Goal: Information Seeking & Learning: Understand process/instructions

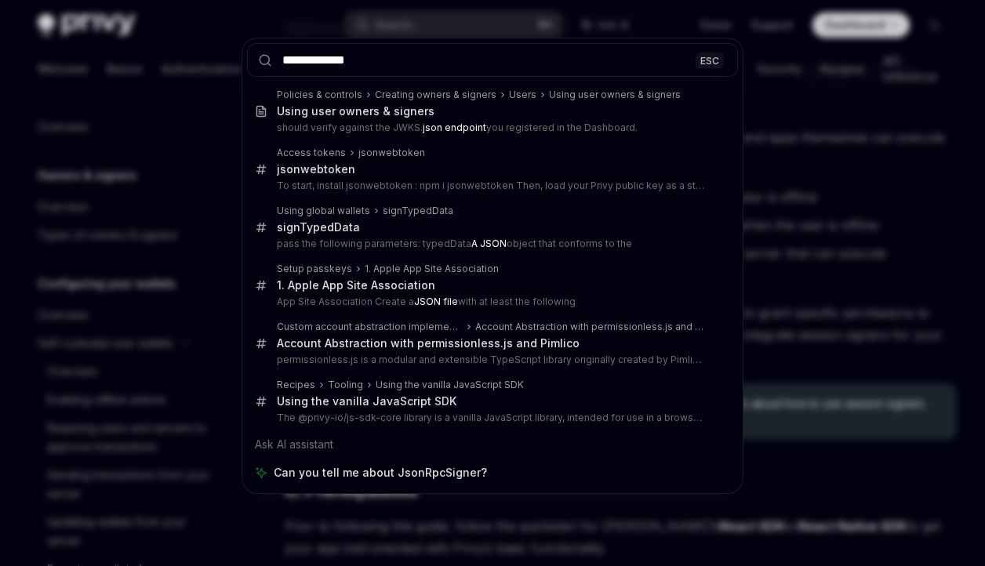
scroll to position [772, 0]
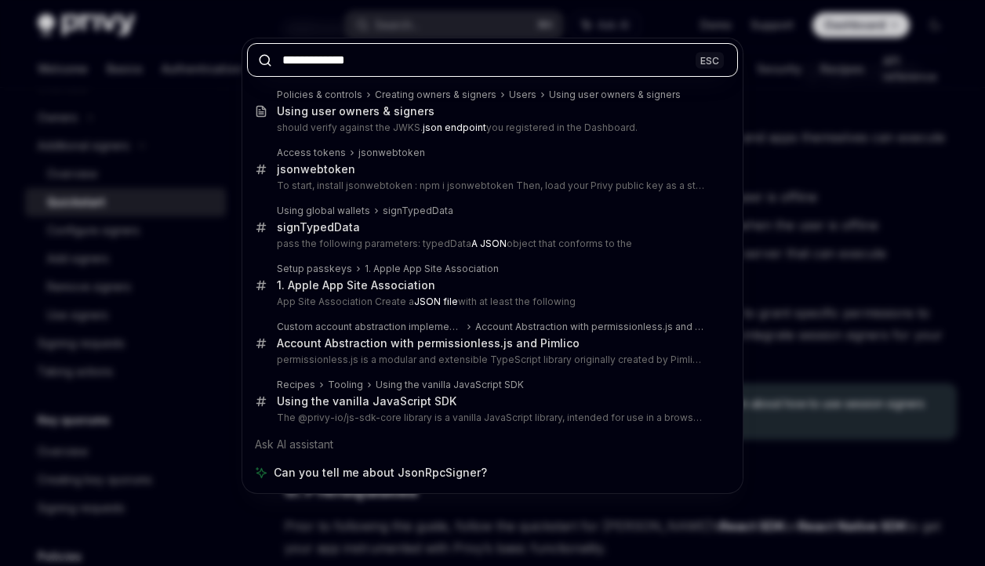
click at [411, 67] on input "**********" at bounding box center [492, 60] width 491 height 34
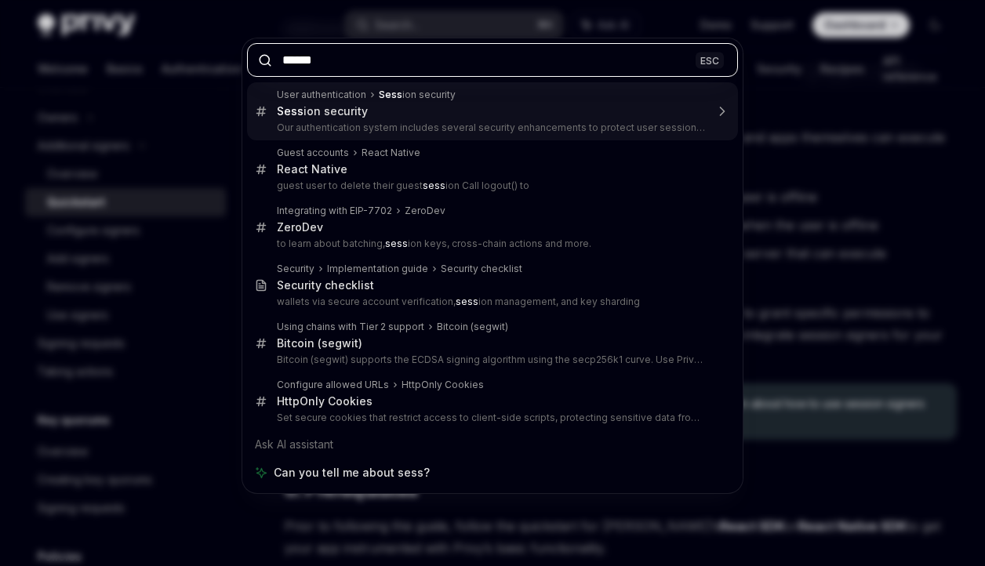
type input "*******"
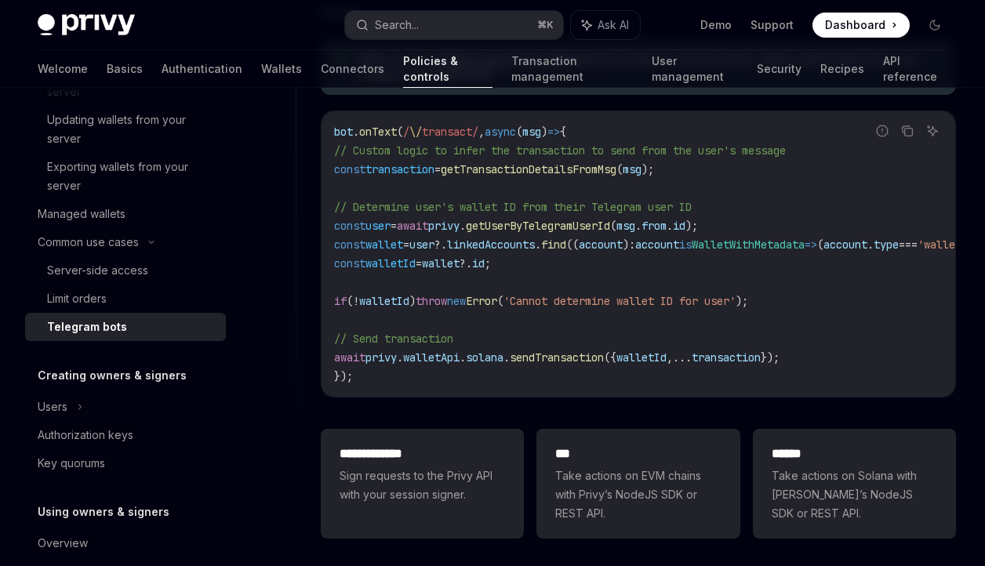
scroll to position [1125, 0]
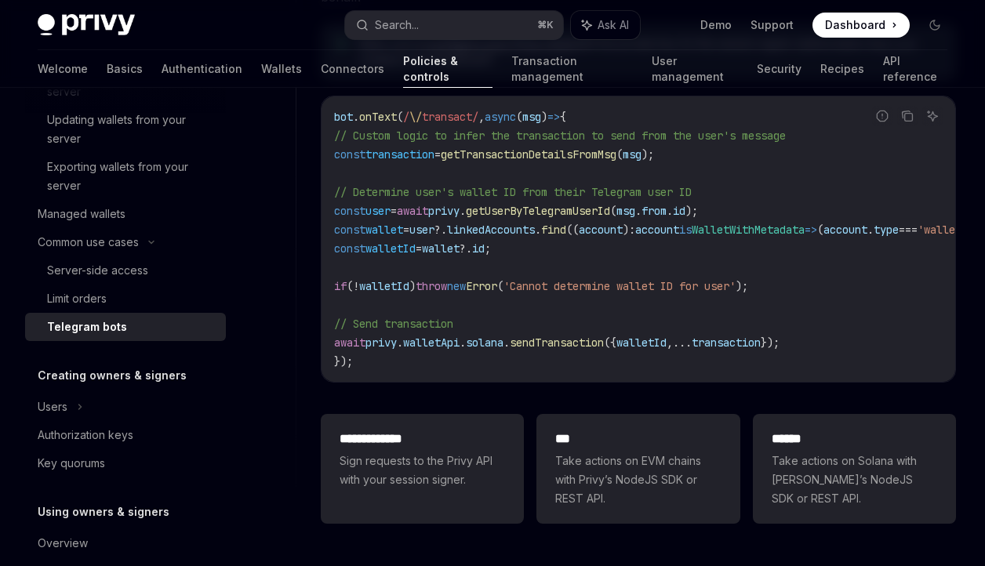
click at [566, 227] on span "find" at bounding box center [553, 230] width 25 height 14
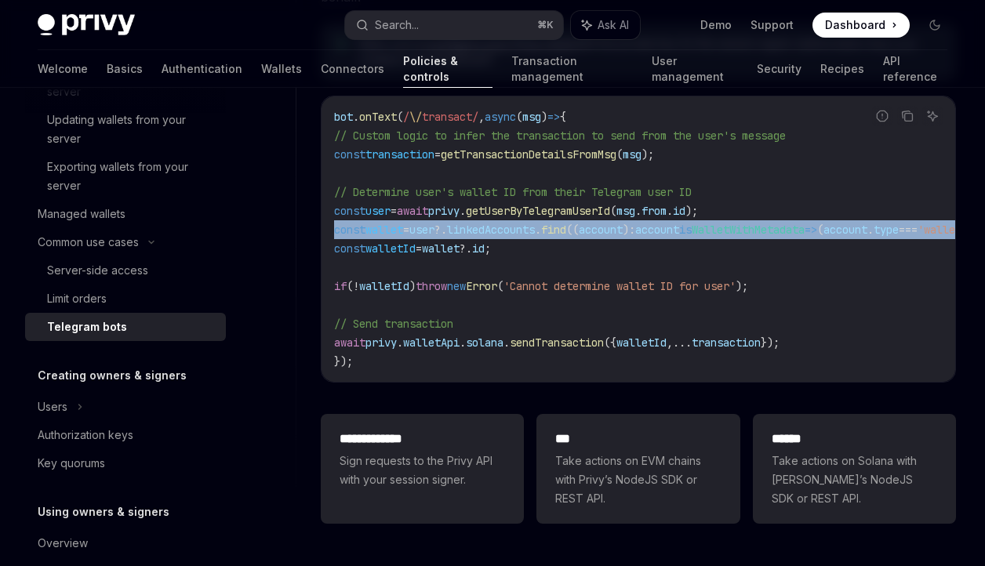
click at [566, 227] on span "find" at bounding box center [553, 230] width 25 height 14
copy code "const wallet = user ?. linkedAccounts . find (( account ) : account is WalletWi…"
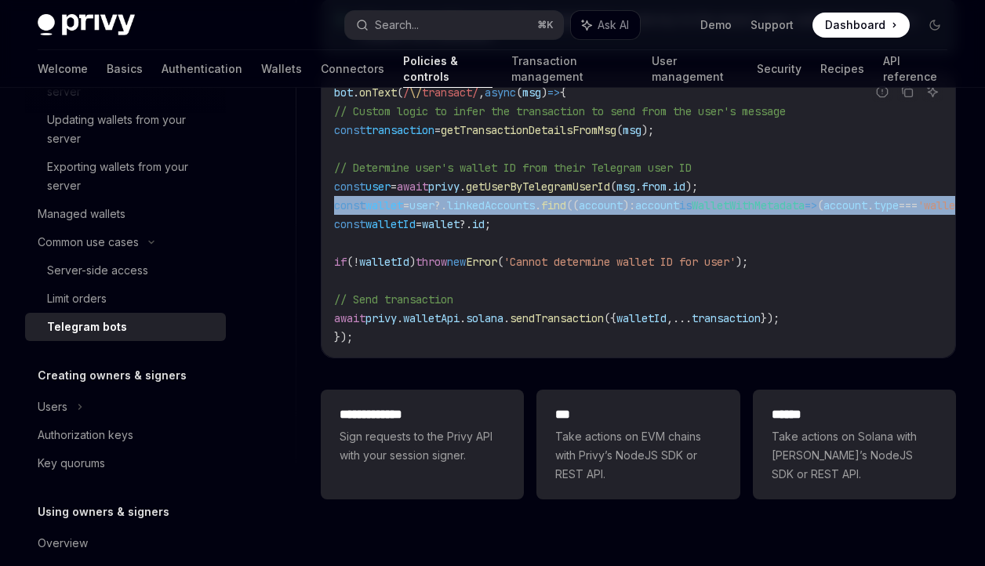
scroll to position [1344, 0]
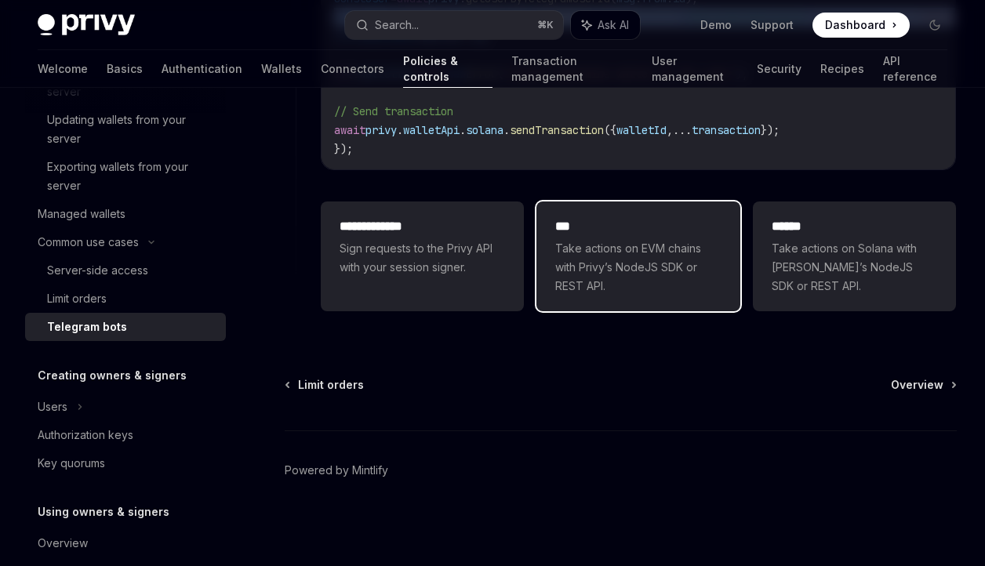
click at [600, 300] on div "*** Take actions on EVM chains with [PERSON_NAME]’s NodeJS SDK or REST API." at bounding box center [637, 257] width 203 height 110
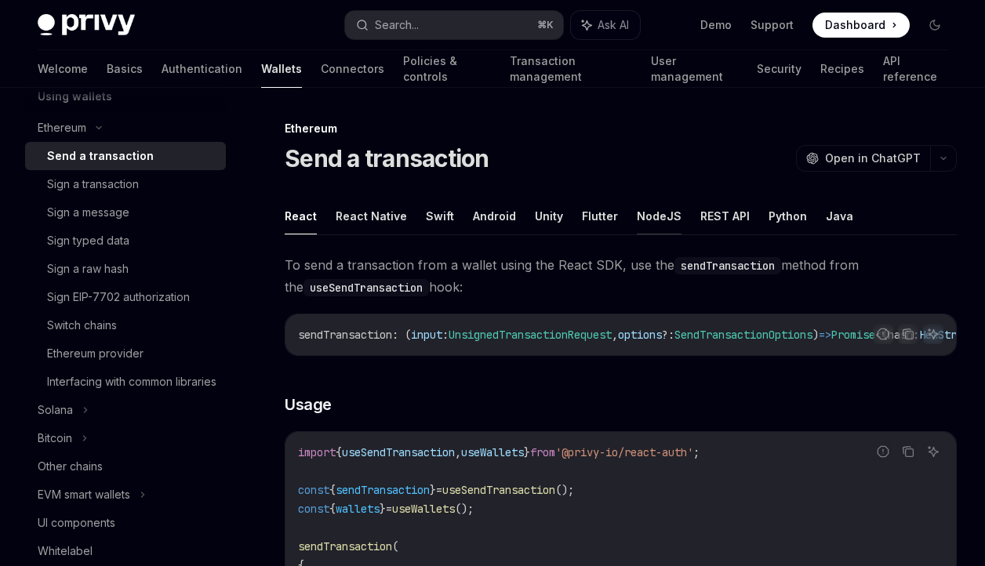
click at [642, 220] on button "NodeJS" at bounding box center [659, 216] width 45 height 37
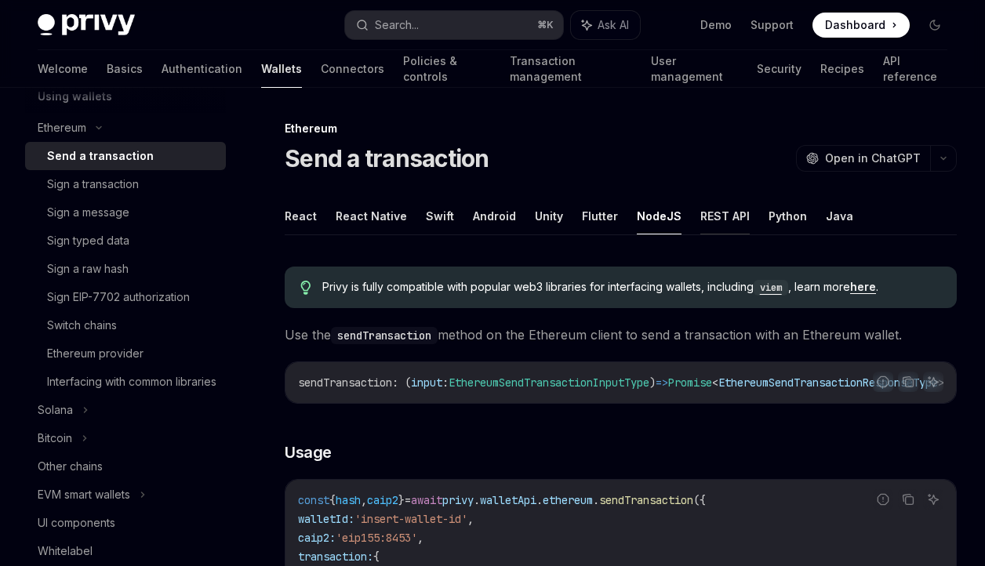
click at [726, 221] on button "REST API" at bounding box center [724, 216] width 49 height 37
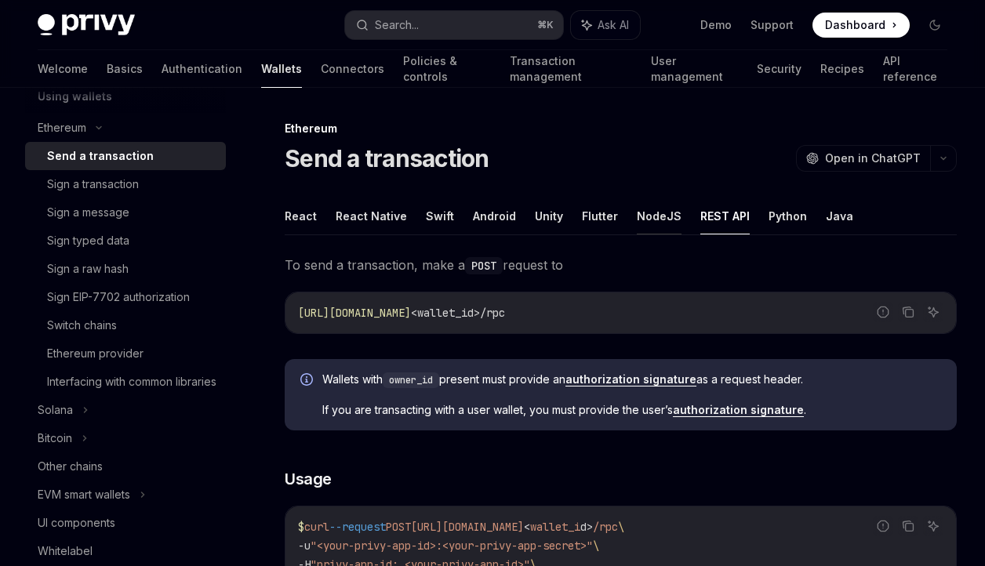
click at [648, 218] on button "NodeJS" at bounding box center [659, 216] width 45 height 37
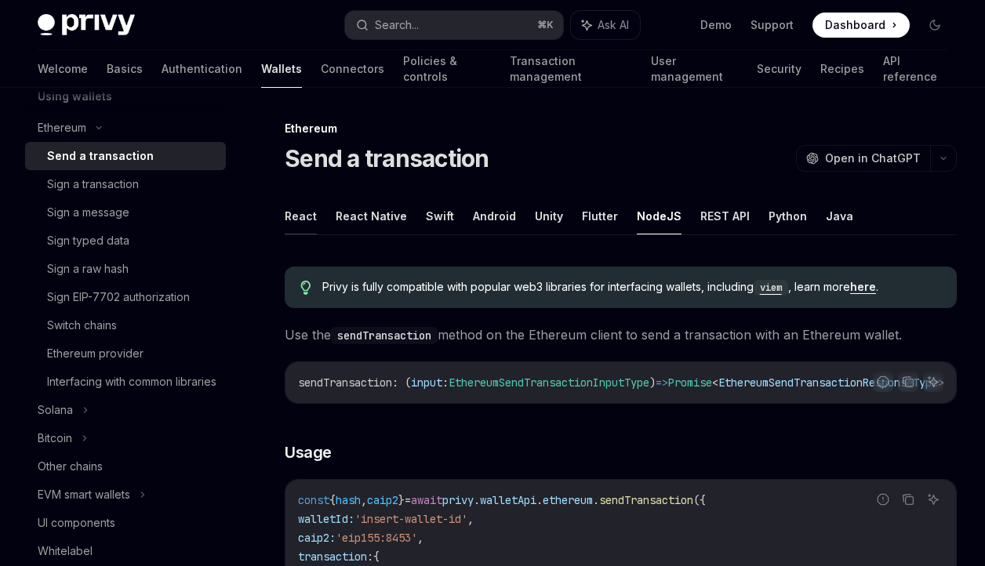
click at [296, 220] on button "React" at bounding box center [301, 216] width 32 height 37
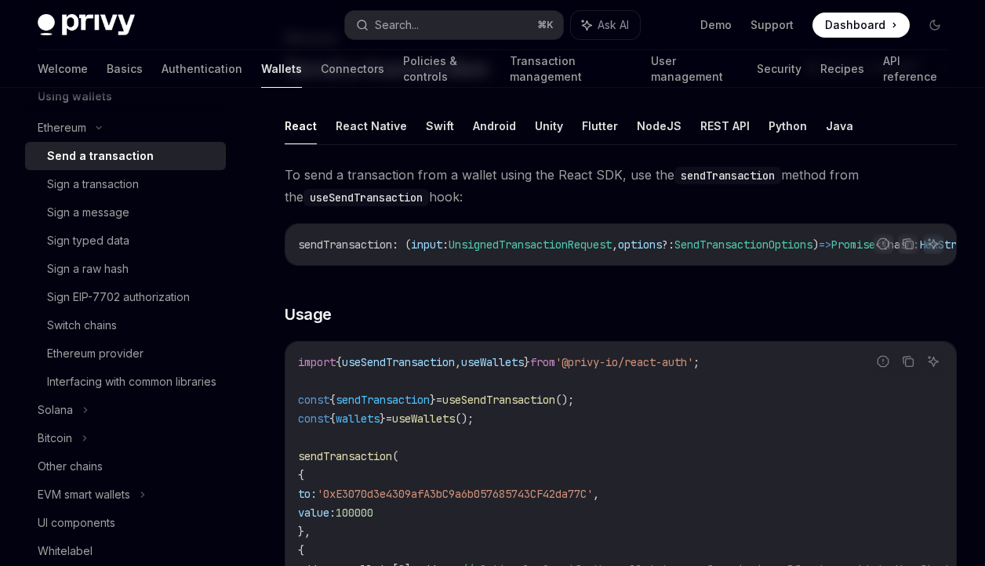
scroll to position [96, 0]
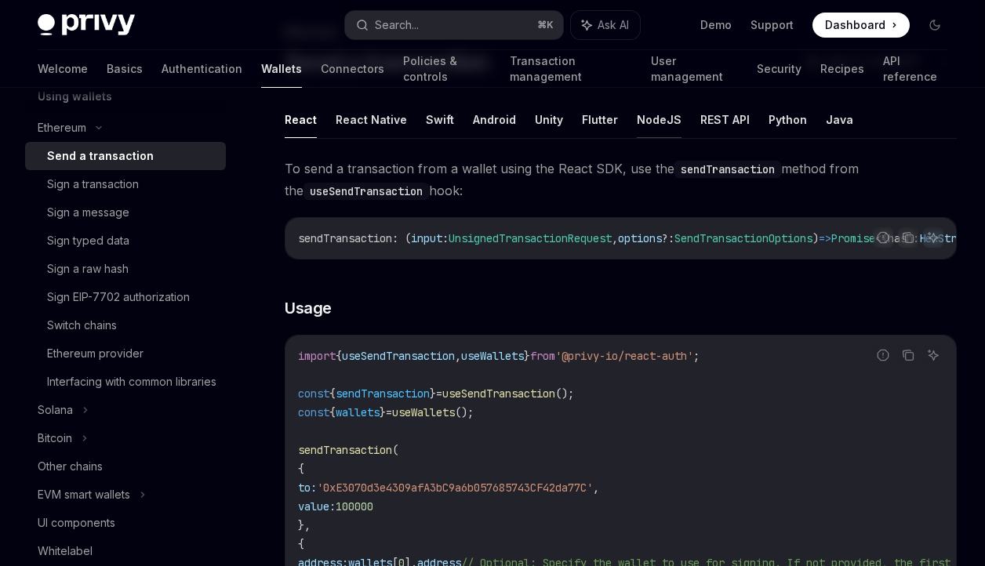
click at [637, 119] on button "NodeJS" at bounding box center [659, 119] width 45 height 37
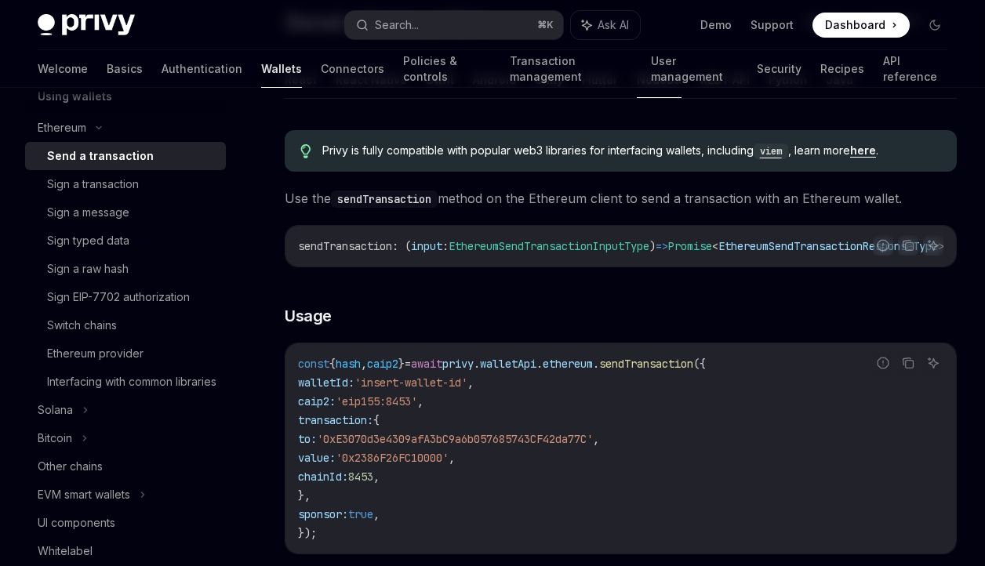
scroll to position [64, 0]
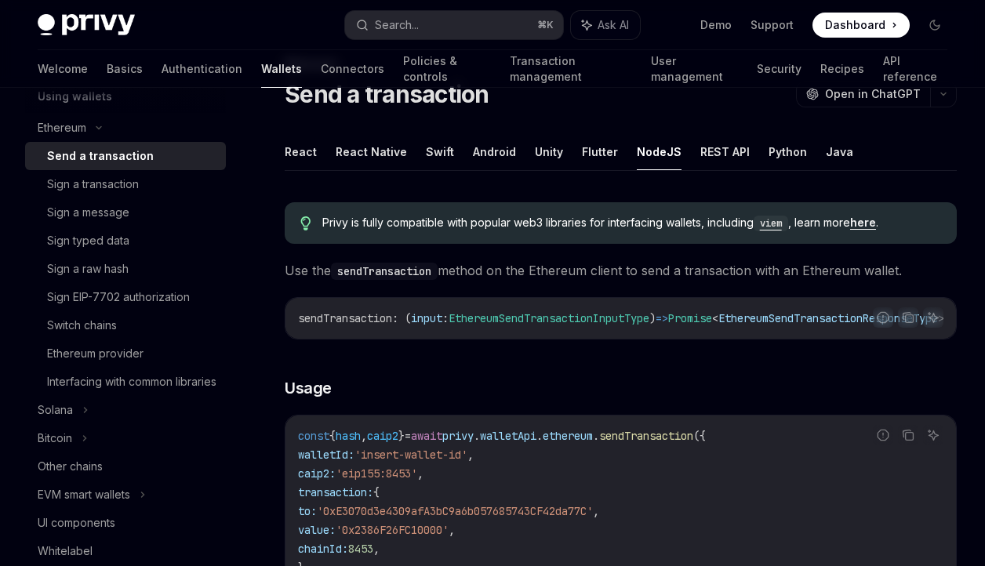
click at [873, 220] on link "here" at bounding box center [863, 223] width 26 height 14
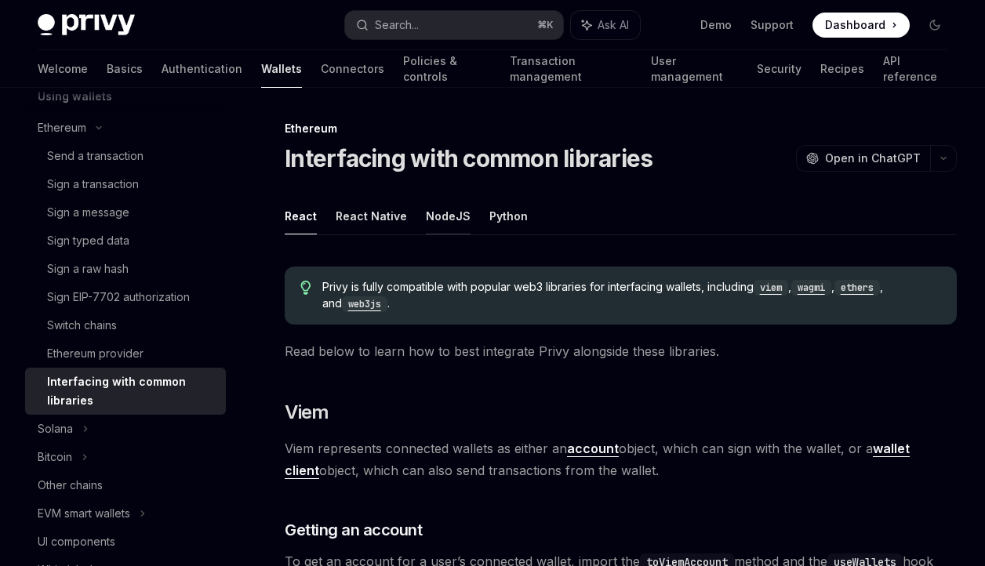
click at [442, 213] on button "NodeJS" at bounding box center [448, 216] width 45 height 37
type textarea "*"
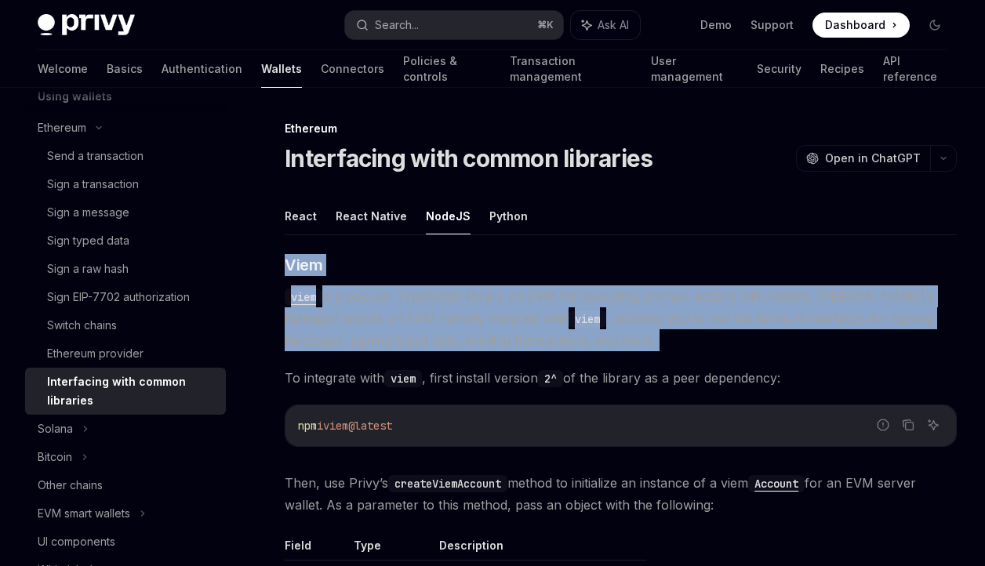
drag, startPoint x: 285, startPoint y: 269, endPoint x: 413, endPoint y: 360, distance: 156.9
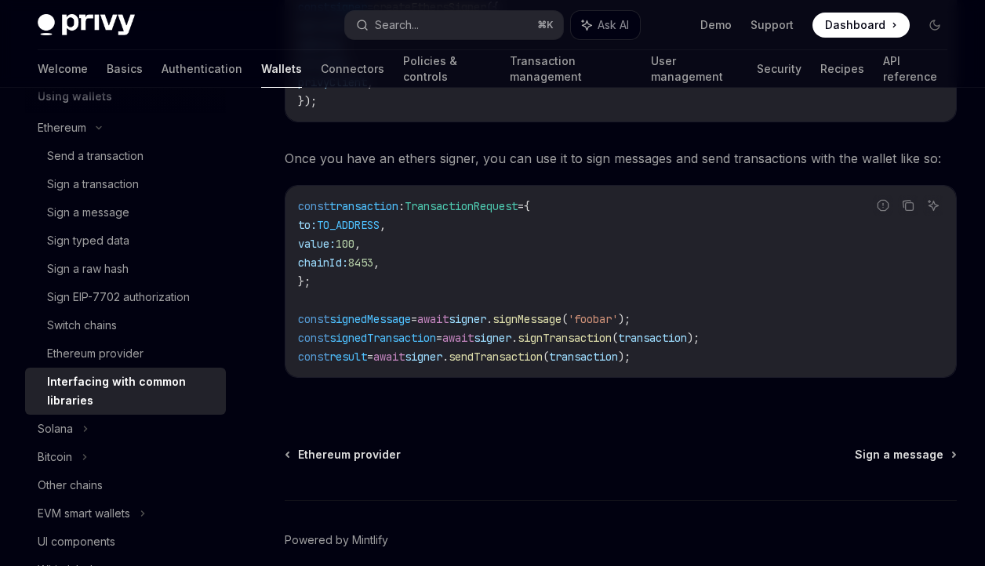
scroll to position [2111, 0]
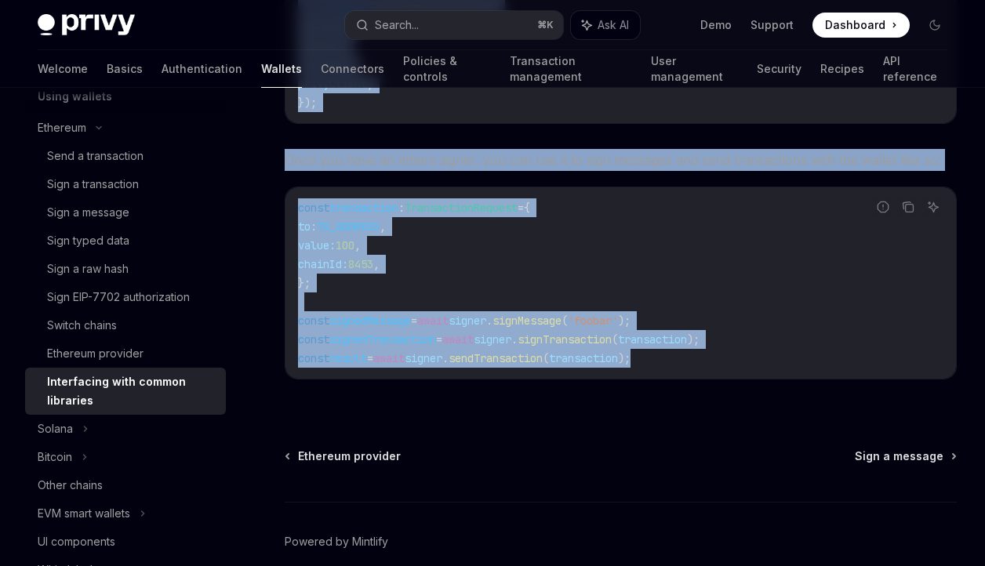
click at [711, 357] on code "const transaction : TransactionRequest = { to: TO_ADDRESS , value: 100 , chainI…" at bounding box center [621, 282] width 646 height 169
copy div "Lore ipsu do s ametcon AdipIscing elitsed do EIU tem incididun utlabor etdolor …"
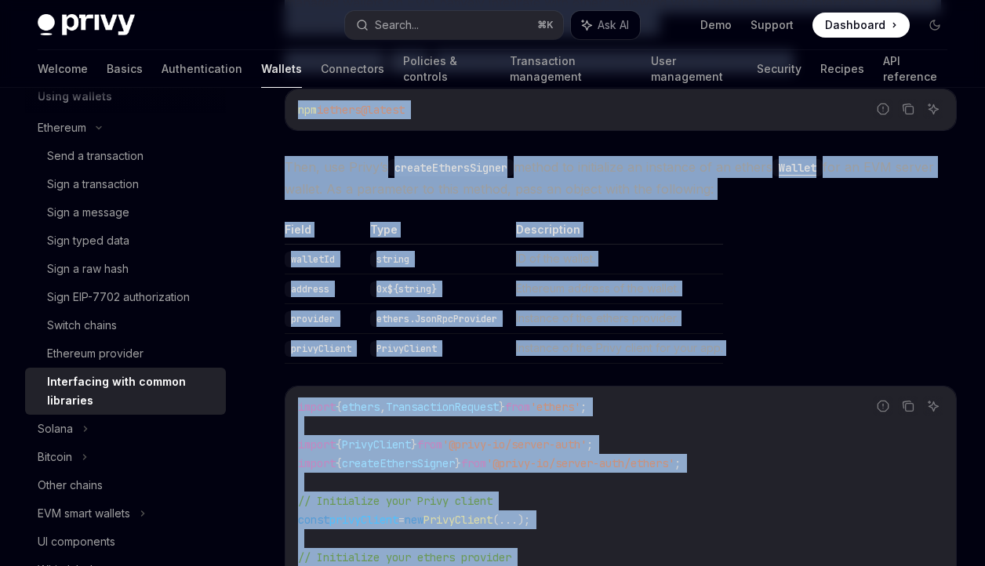
scroll to position [1365, 0]
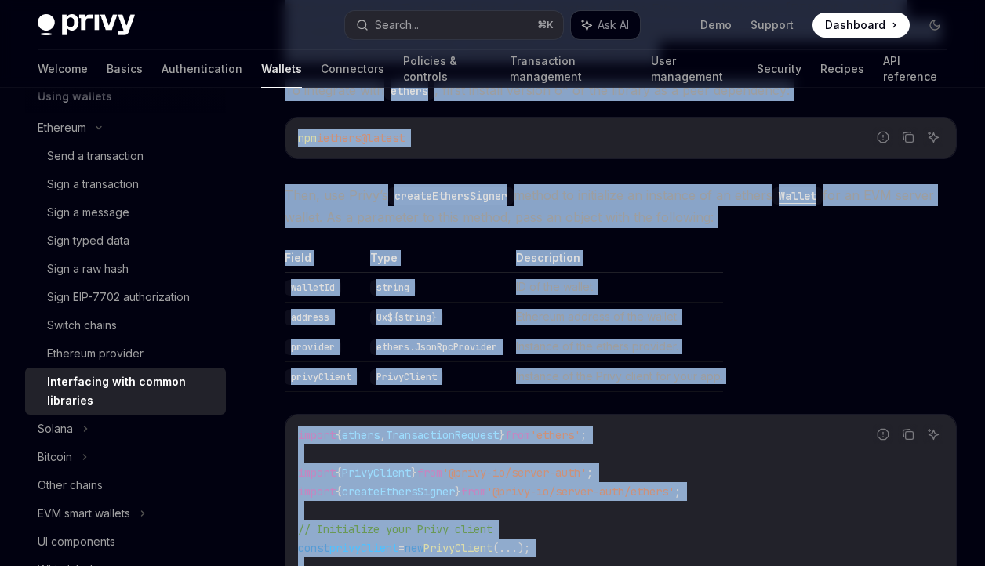
click at [478, 308] on td "0x${string}" at bounding box center [437, 318] width 146 height 30
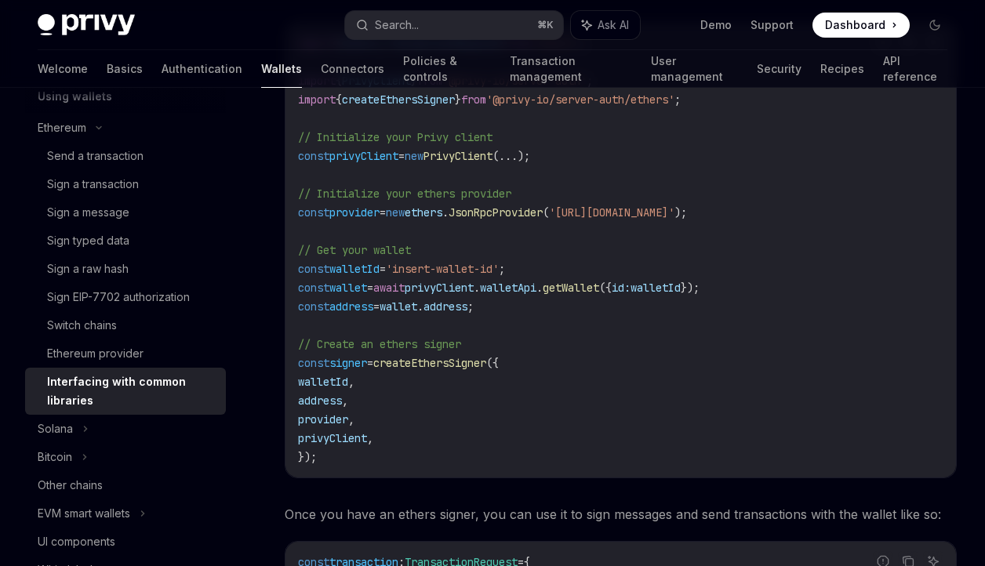
scroll to position [1762, 0]
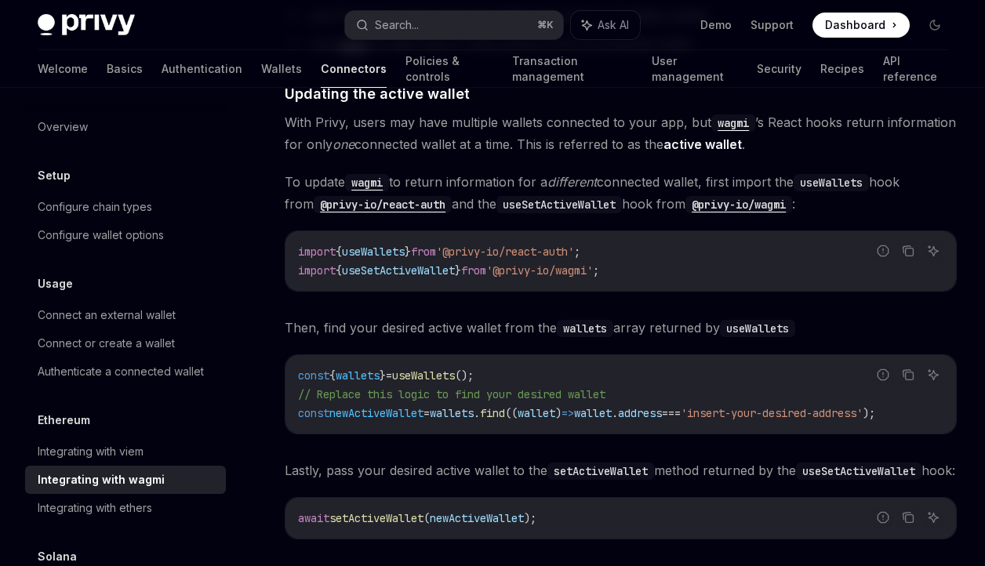
scroll to position [4087, 0]
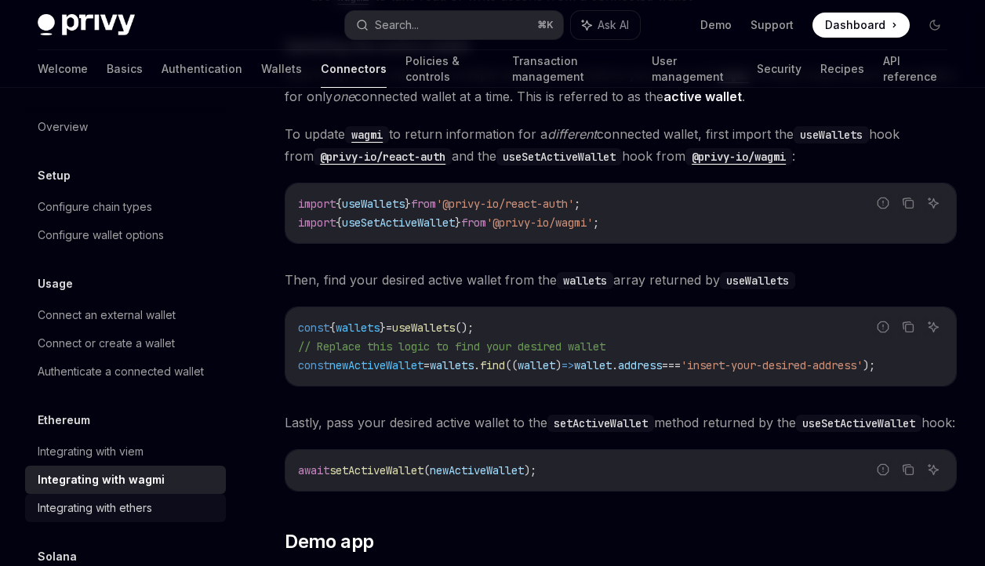
click at [173, 511] on div "Integrating with ethers" at bounding box center [127, 508] width 179 height 19
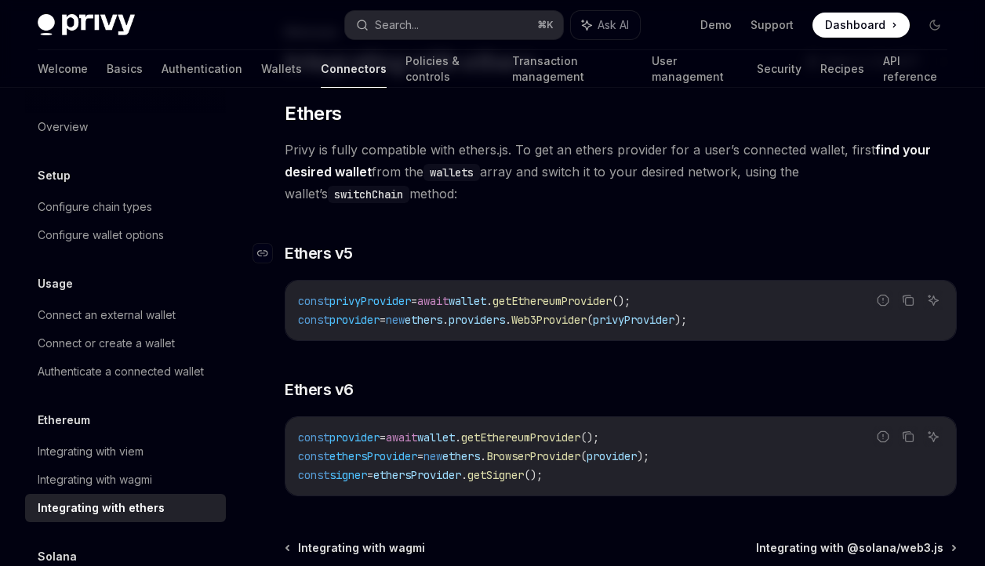
scroll to position [98, 0]
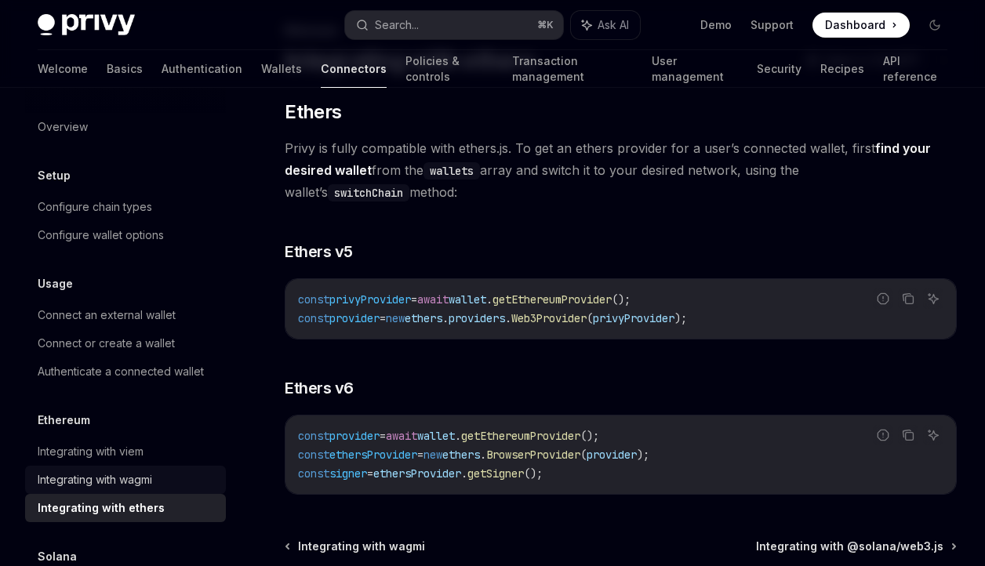
click at [166, 478] on div "Integrating with wagmi" at bounding box center [127, 480] width 179 height 19
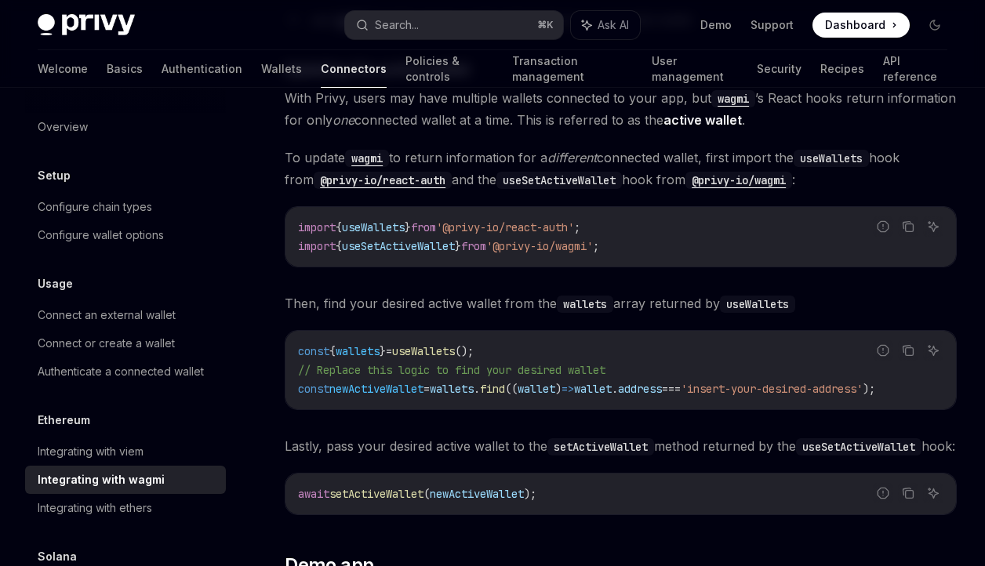
scroll to position [4055, 0]
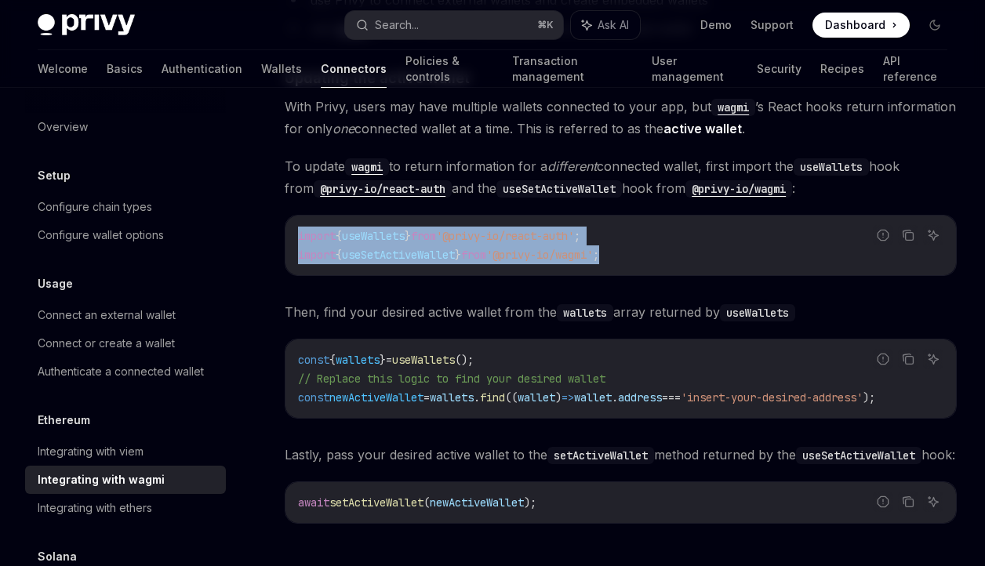
drag, startPoint x: 647, startPoint y: 250, endPoint x: 295, endPoint y: 235, distance: 352.5
click at [295, 235] on div "import { useWallets } from '@privy-io/react-auth' ; import { useSetActiveWallet…" at bounding box center [620, 246] width 671 height 60
copy code "import { useWallets } from '@privy-io/react-auth' ; import { useSetActiveWallet…"
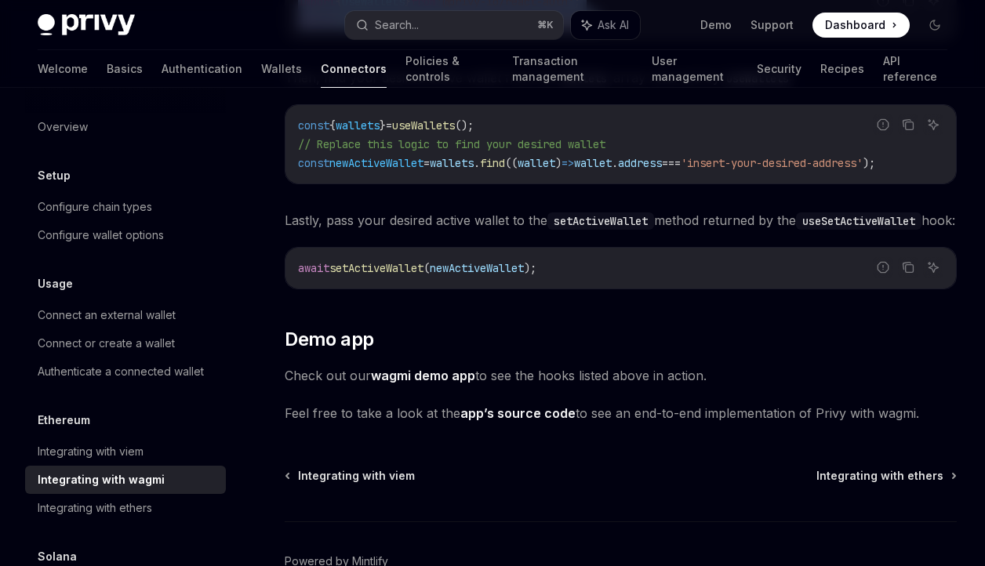
scroll to position [4340, 0]
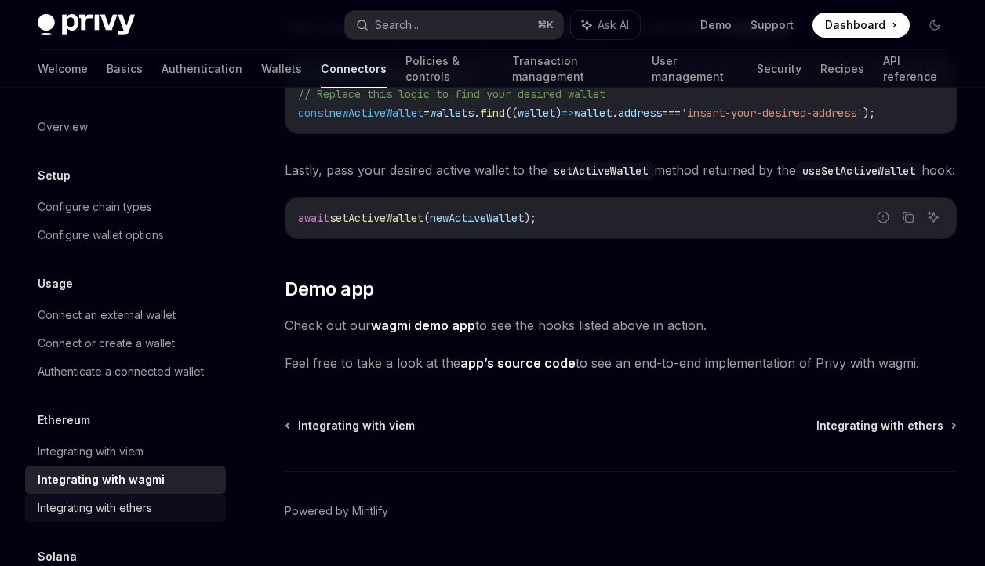
click at [158, 511] on div "Integrating with ethers" at bounding box center [127, 508] width 179 height 19
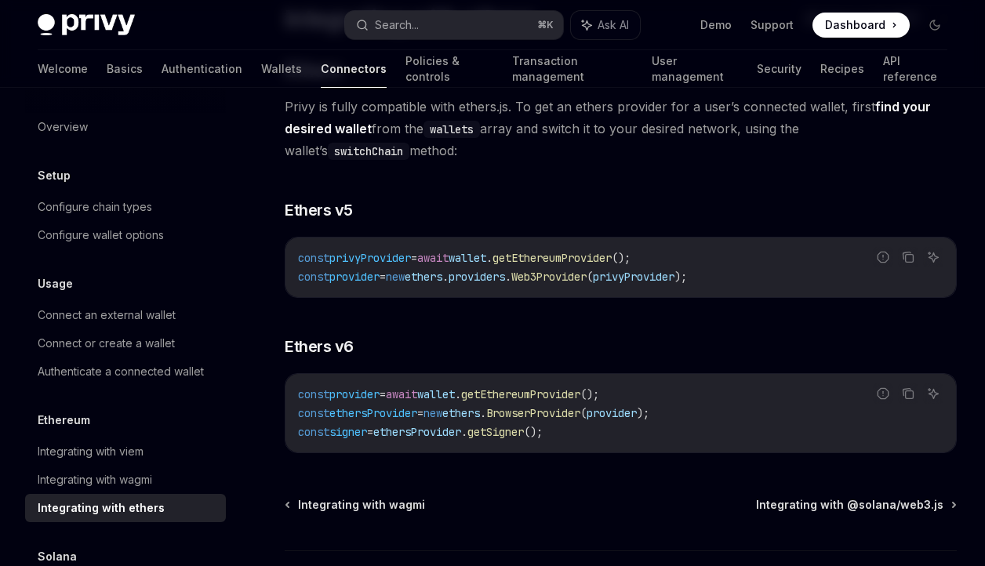
scroll to position [155, 0]
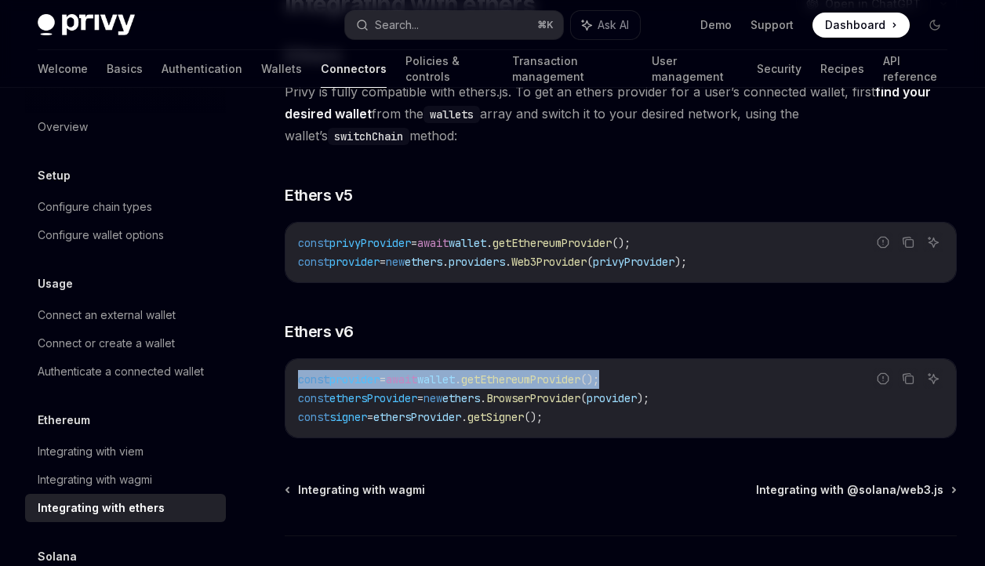
drag, startPoint x: 656, startPoint y: 378, endPoint x: 293, endPoint y: 383, distance: 364.0
click at [293, 383] on div "const provider = await wallet . getEthereumProvider (); const ethersProvider = …" at bounding box center [620, 398] width 671 height 78
copy span "const provider = await wallet . getEthereumProvider ();"
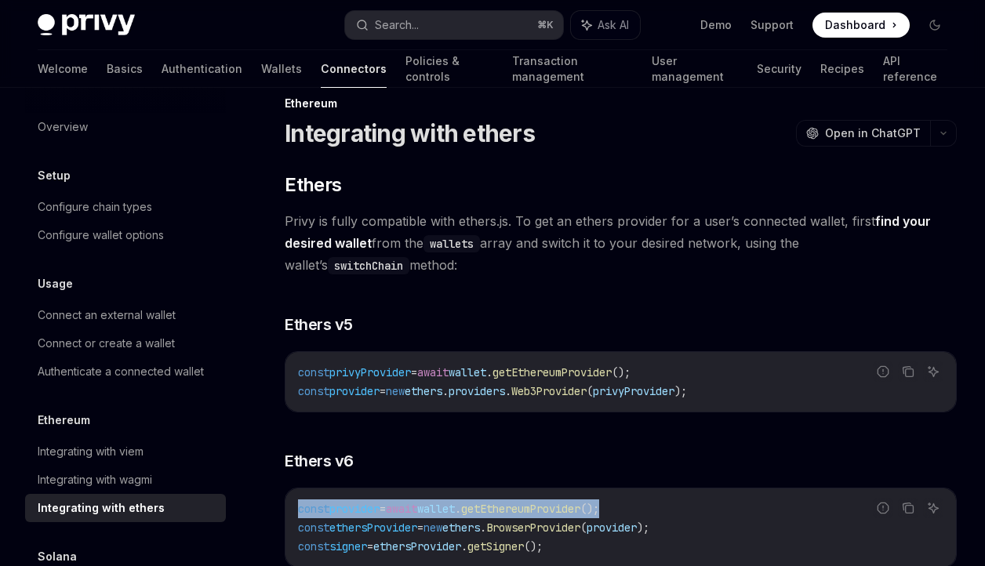
scroll to position [17, 0]
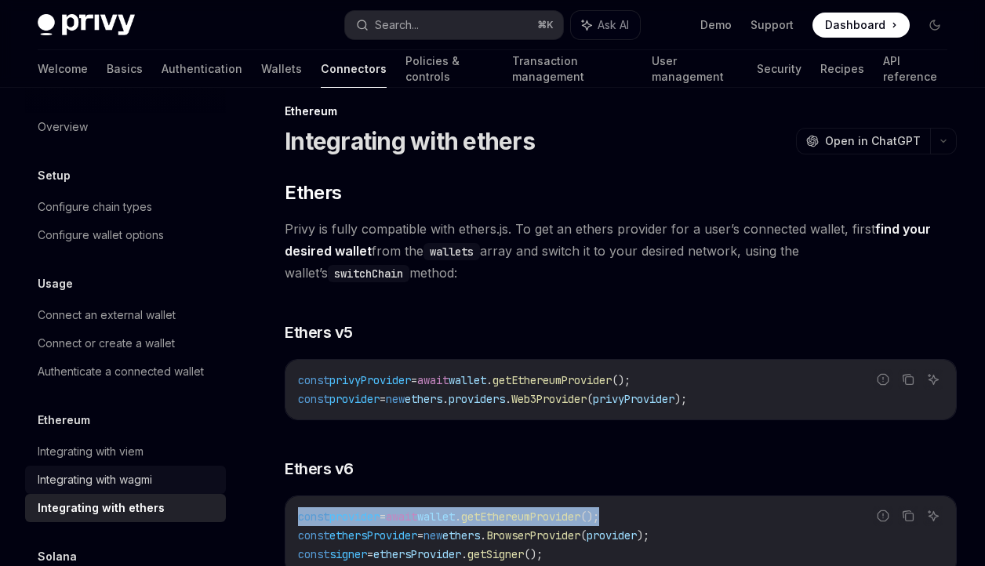
click at [167, 480] on div "Integrating with wagmi" at bounding box center [127, 480] width 179 height 19
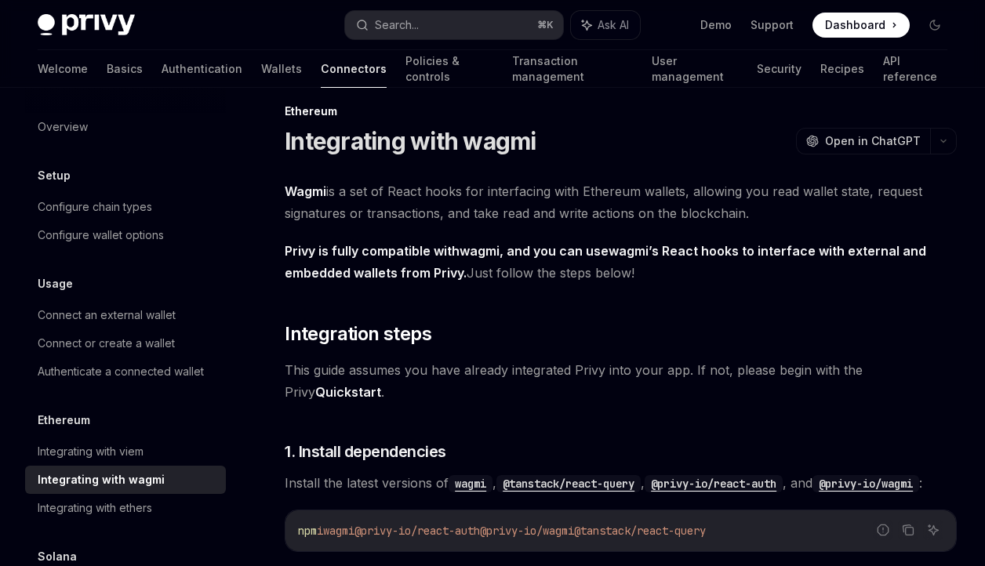
type textarea "*"
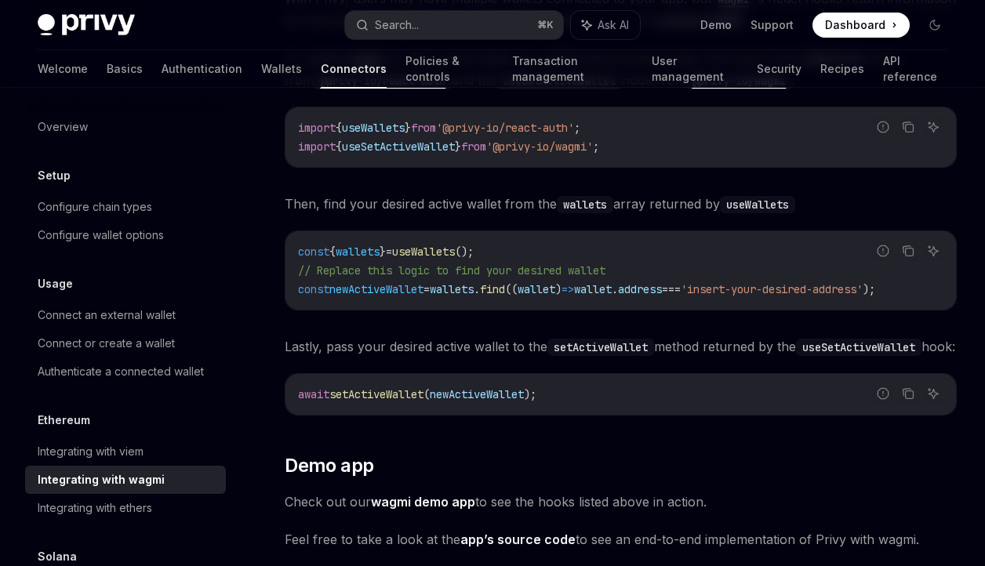
scroll to position [4170, 0]
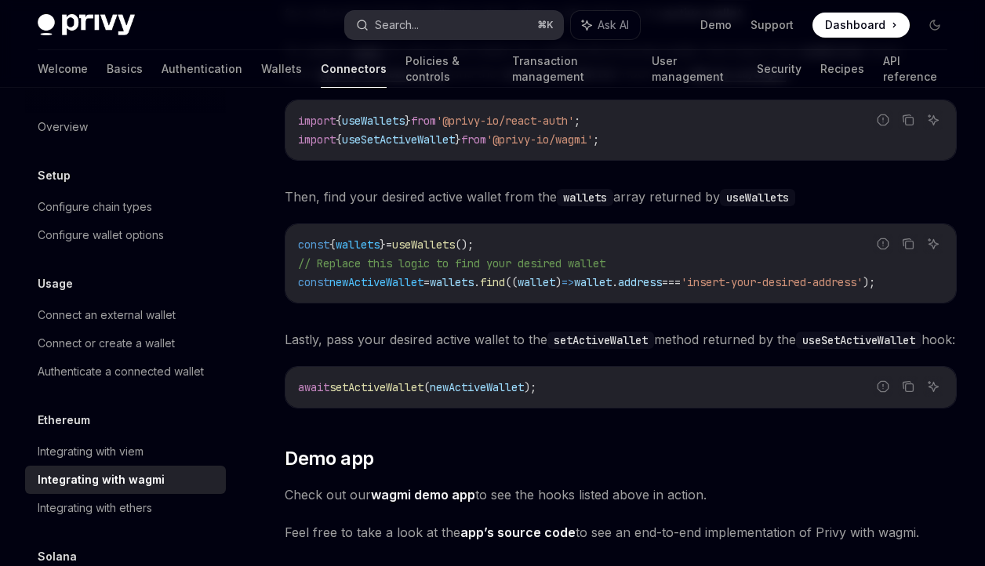
click at [469, 20] on button "Search... ⌘ K" at bounding box center [454, 25] width 218 height 28
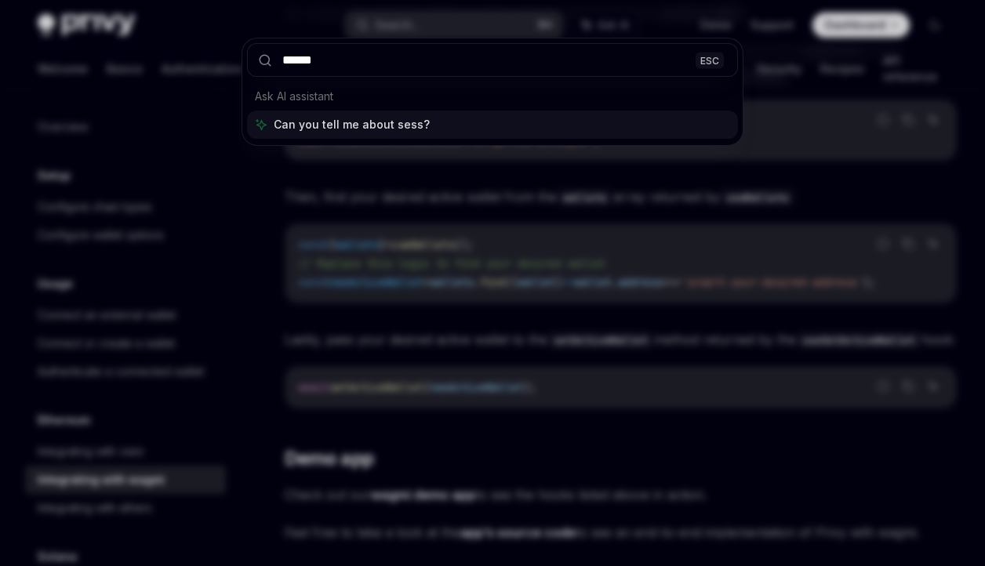
type input "*******"
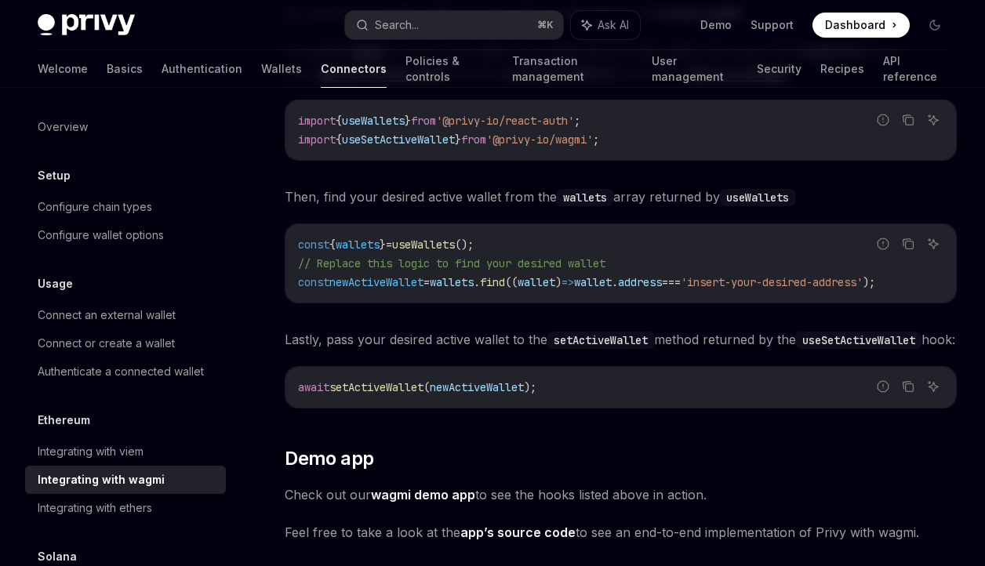
scroll to position [88, 0]
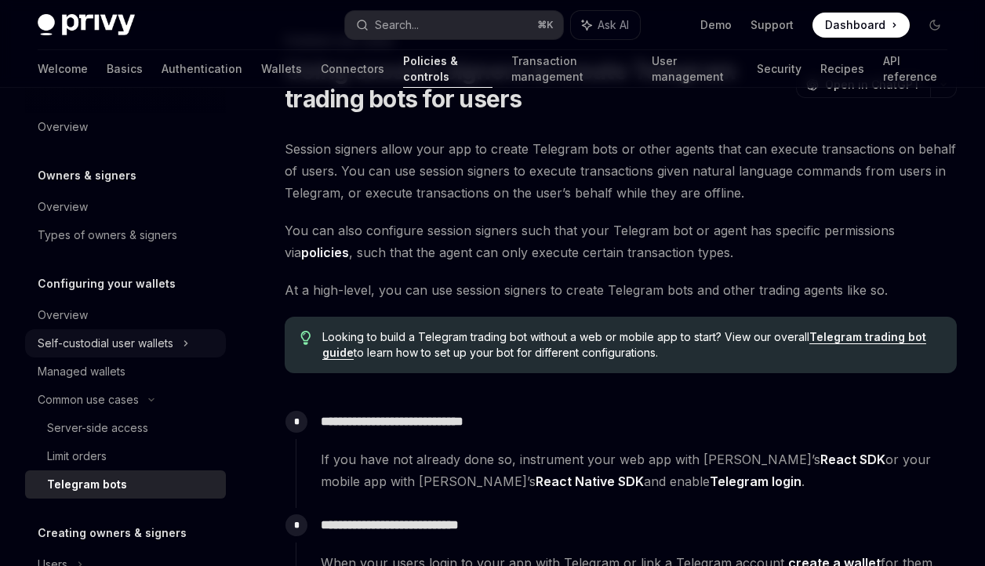
click at [159, 344] on div "Self-custodial user wallets" at bounding box center [106, 343] width 136 height 19
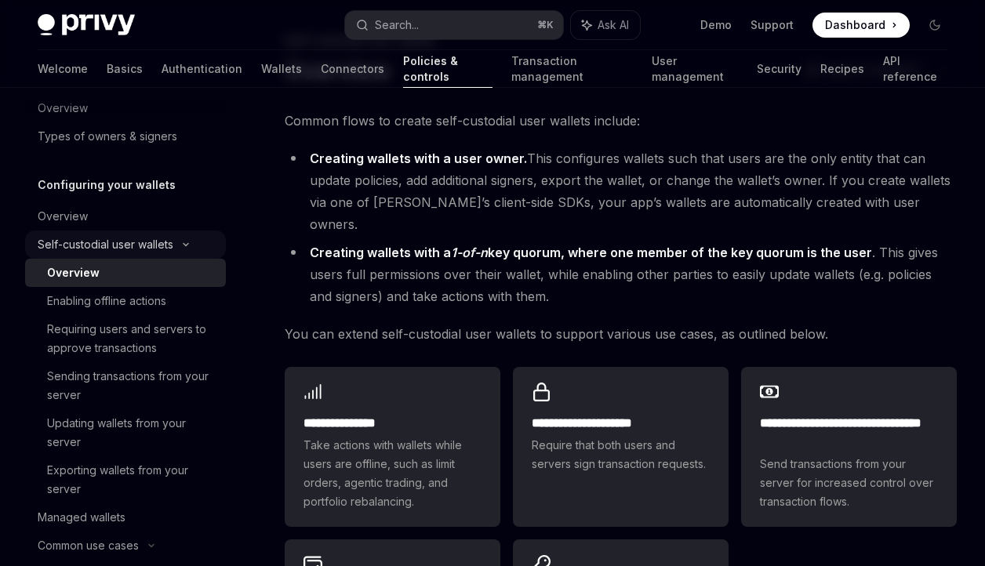
scroll to position [109, 0]
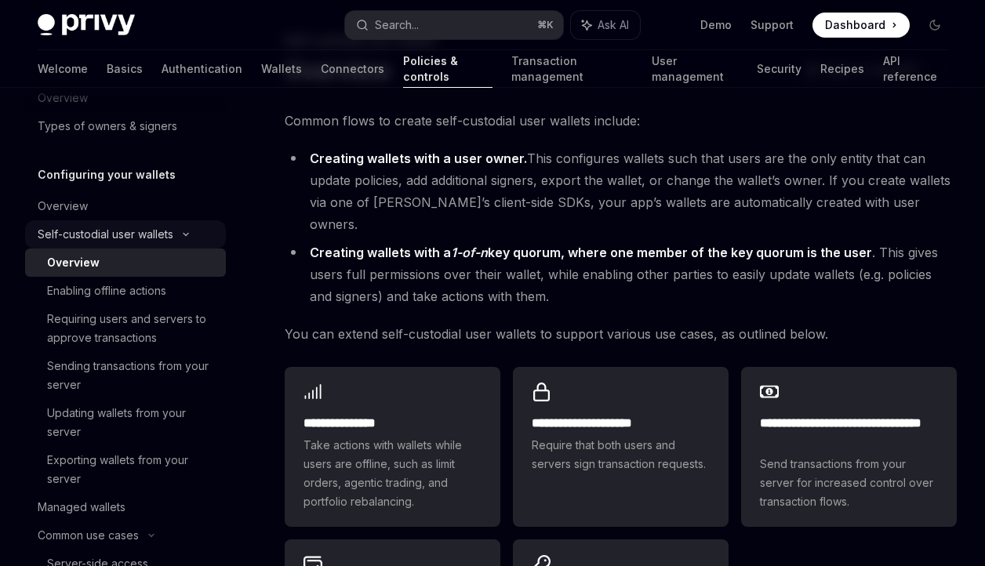
click at [162, 228] on div "Self-custodial user wallets" at bounding box center [106, 234] width 136 height 19
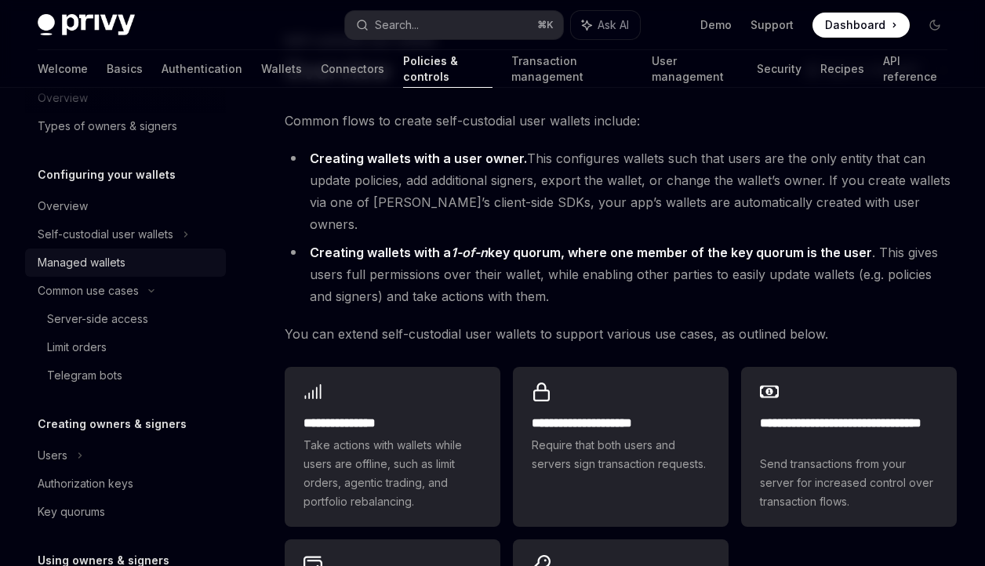
click at [155, 257] on div "Managed wallets" at bounding box center [127, 262] width 179 height 19
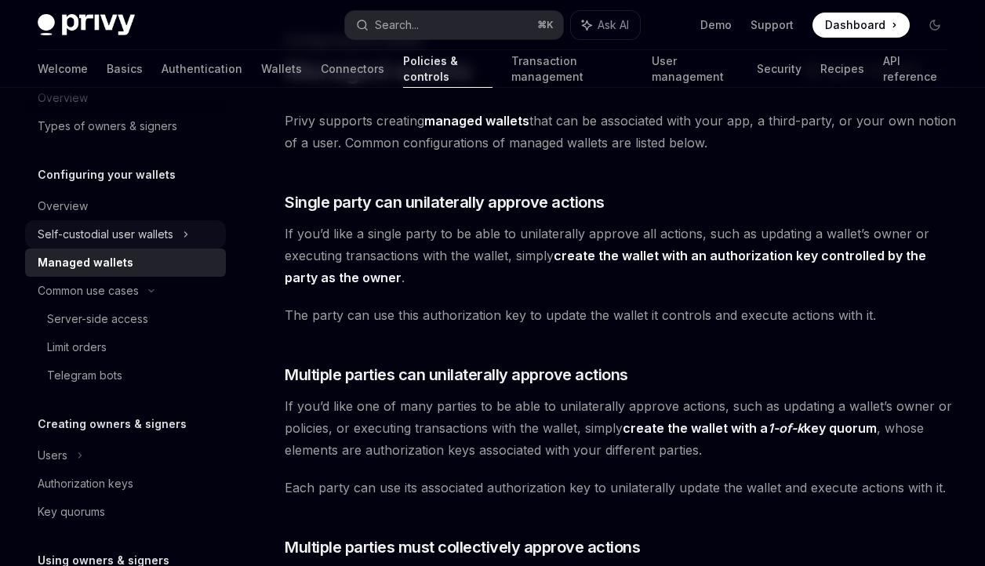
click at [162, 235] on div "Self-custodial user wallets" at bounding box center [106, 234] width 136 height 19
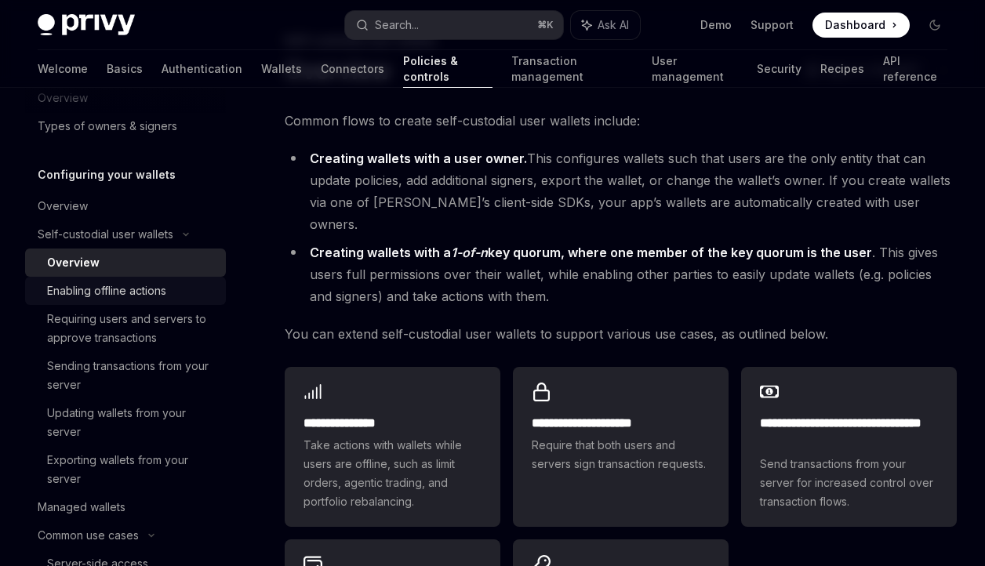
click at [151, 293] on div "Enabling offline actions" at bounding box center [106, 291] width 119 height 19
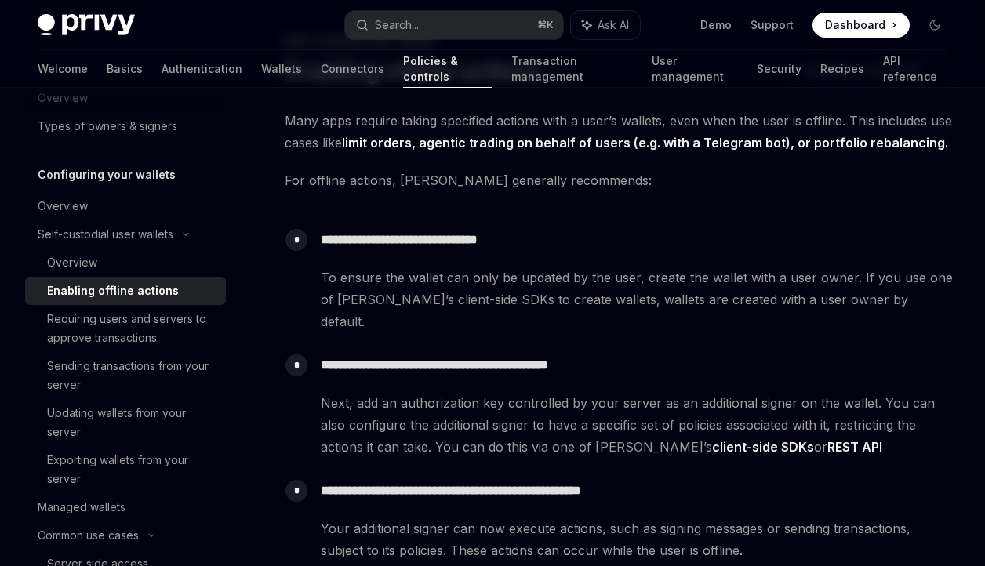
scroll to position [310, 0]
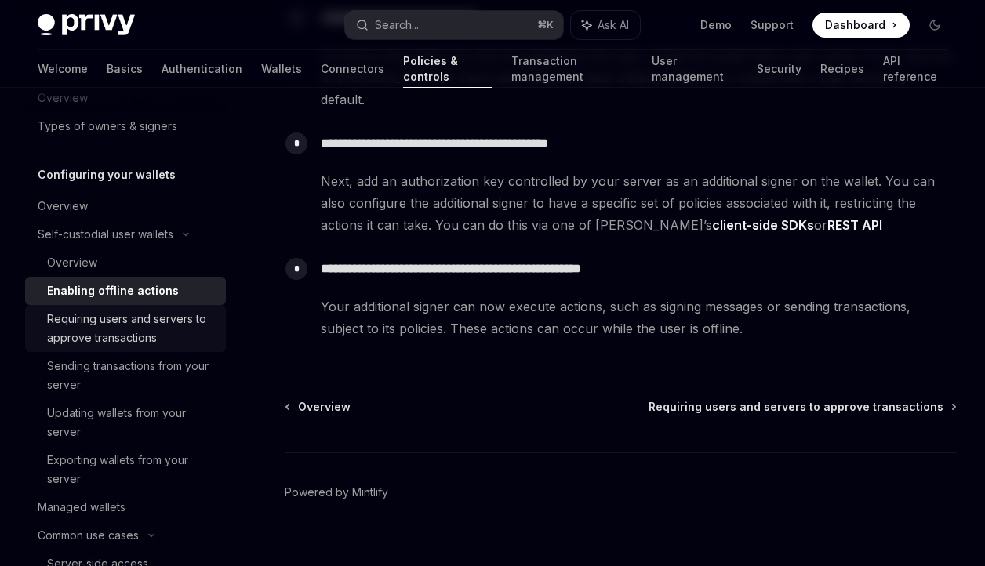
click at [119, 325] on div "Requiring users and servers to approve transactions" at bounding box center [131, 329] width 169 height 38
type textarea "*"
